Goal: Task Accomplishment & Management: Manage account settings

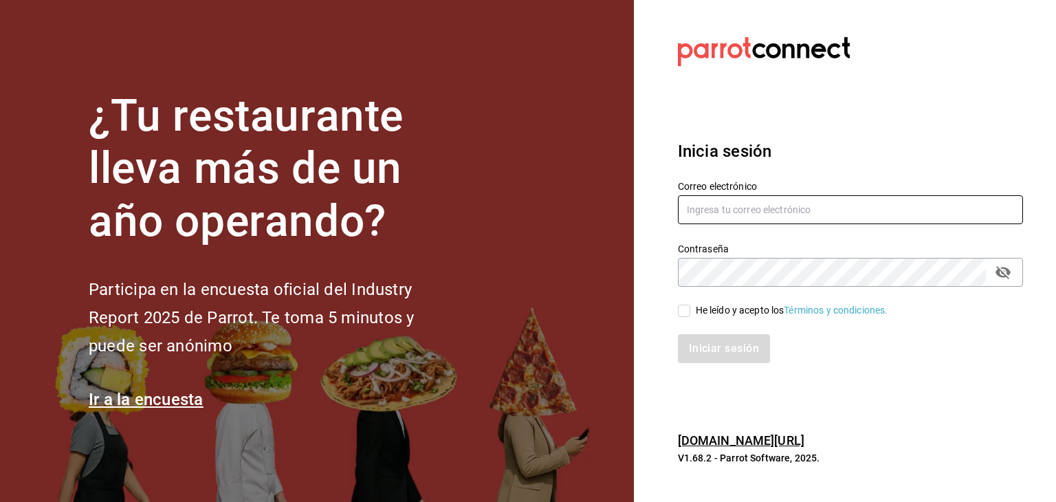
type input "diegopelfini1@hotmail.com"
click at [685, 305] on input "He leído y acepto los Términos y condiciones." at bounding box center [684, 311] width 12 height 12
checkbox input "true"
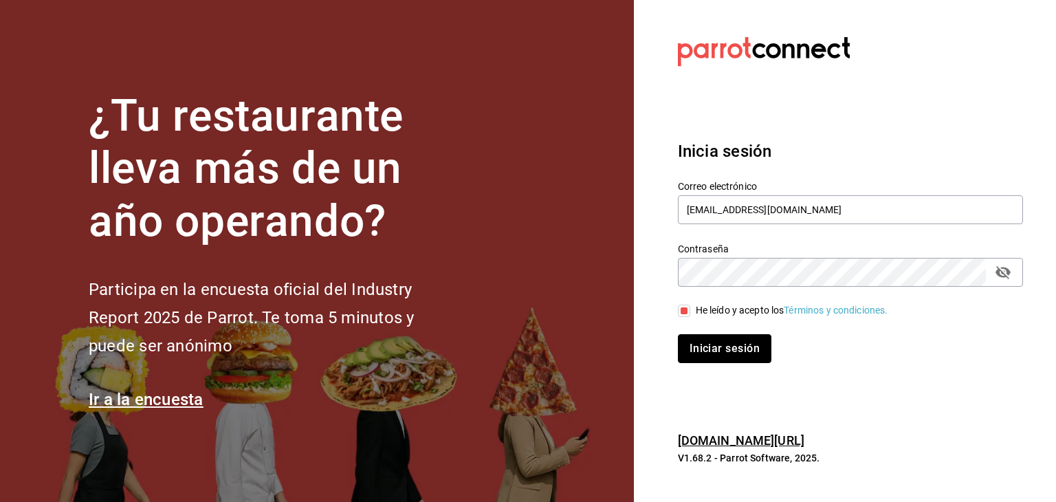
click at [710, 349] on button "Iniciar sesión" at bounding box center [725, 348] width 94 height 29
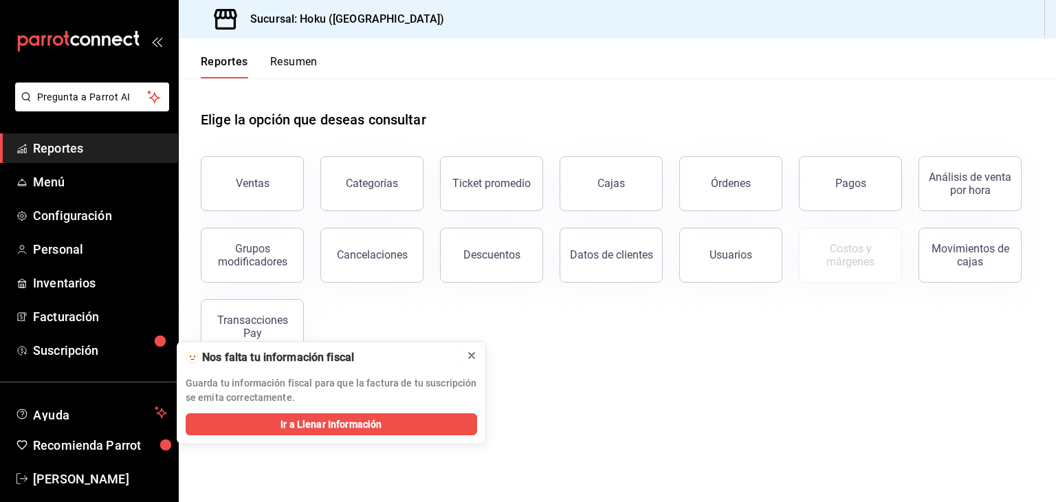
click at [470, 351] on icon at bounding box center [471, 355] width 11 height 11
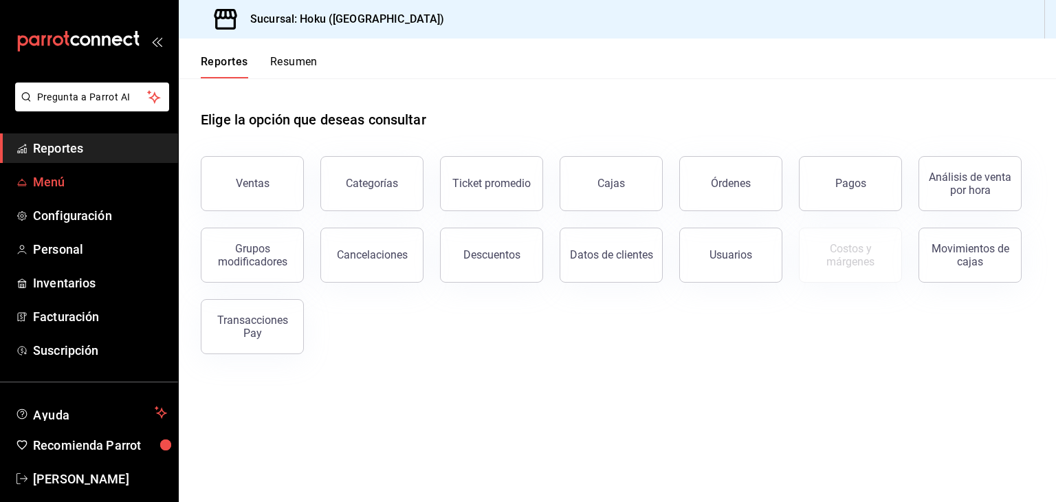
click at [68, 185] on span "Menú" at bounding box center [100, 182] width 134 height 19
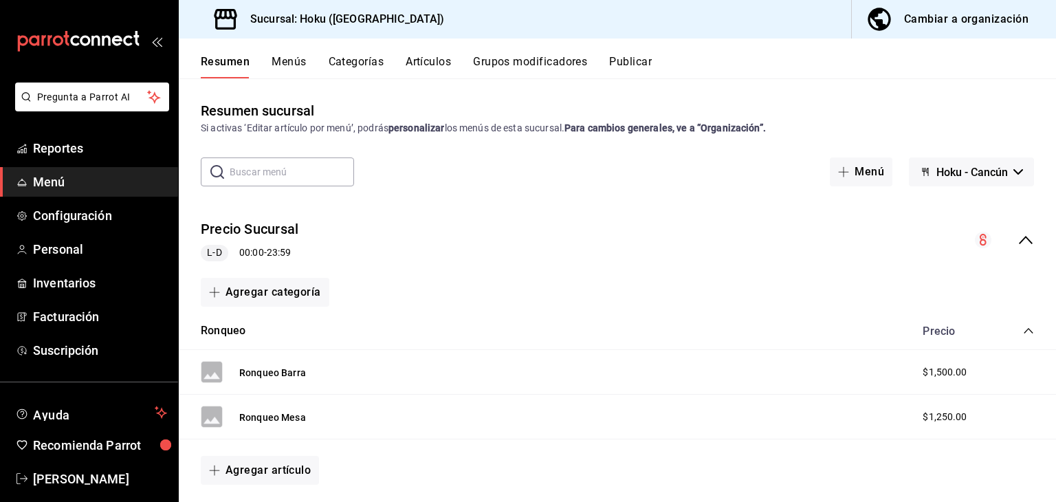
click at [435, 61] on button "Artículos" at bounding box center [428, 66] width 45 height 23
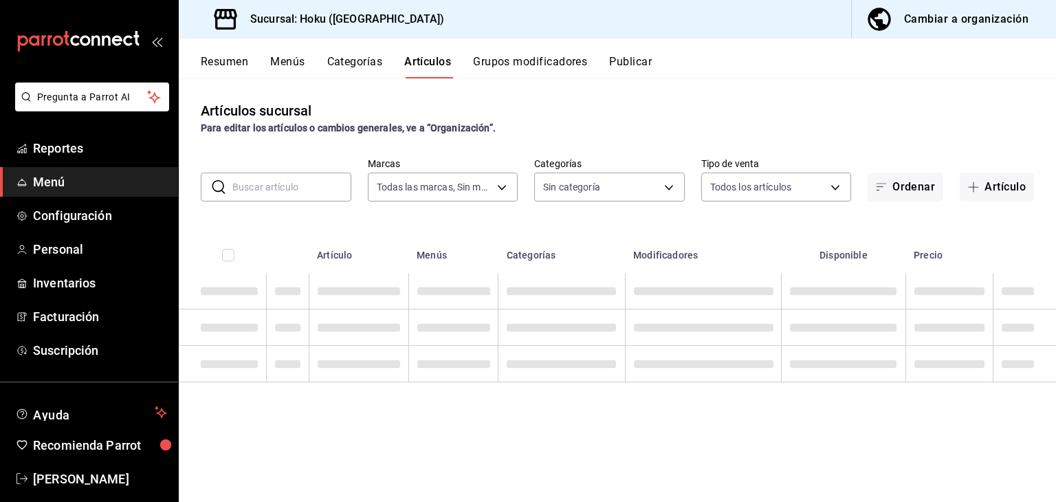
type input "aa90e99f-8277-4fab-9429-60dbd07037cc"
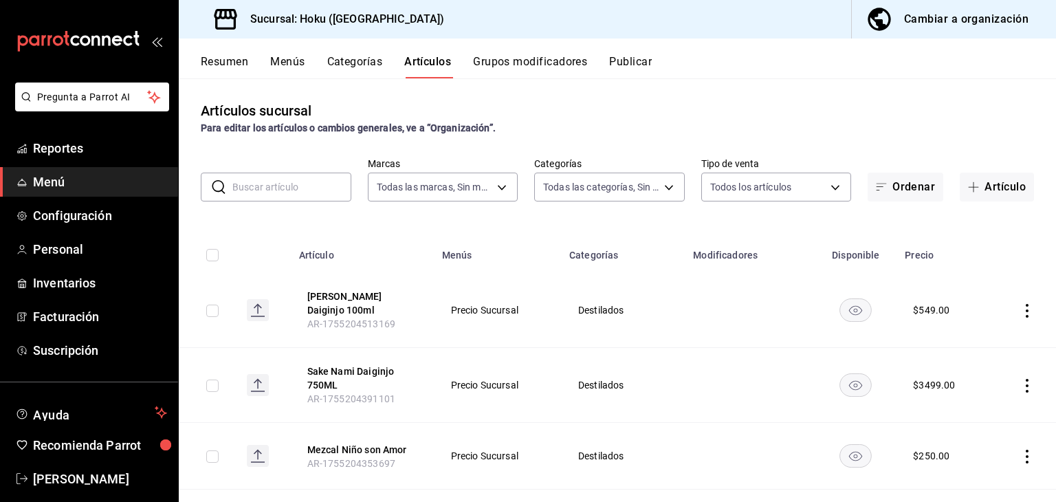
type input "e06808ba-6db7-451c-8799-f0be124ebe97,e70f592d-b9c5-4826-aeb8-58373c89bcbc,6a442…"
click at [283, 185] on input "text" at bounding box center [291, 187] width 119 height 28
click at [536, 290] on td "Precio Sucursal" at bounding box center [497, 310] width 127 height 75
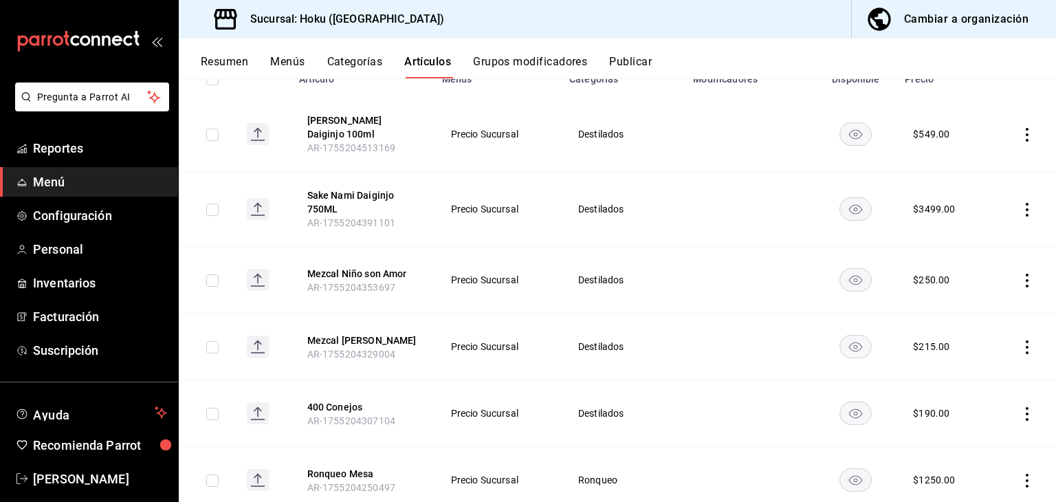
scroll to position [206, 0]
